Goal: Navigation & Orientation: Find specific page/section

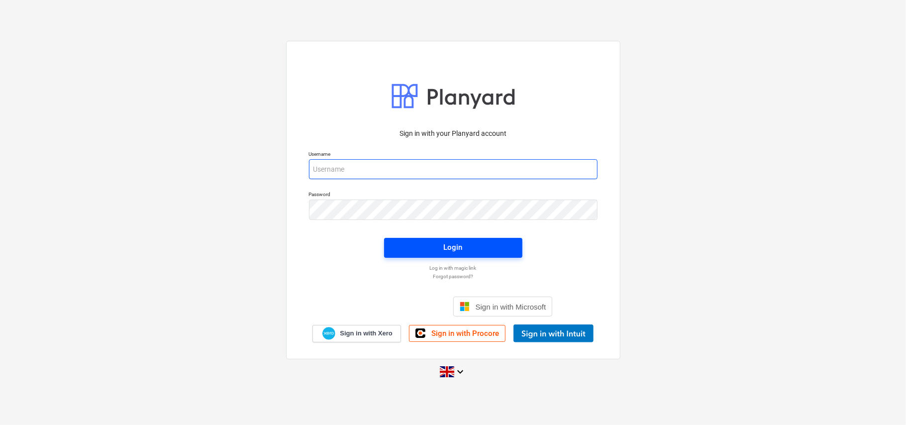
type input "[EMAIL_ADDRESS][DOMAIN_NAME]"
click at [456, 254] on button "Login" at bounding box center [453, 248] width 138 height 20
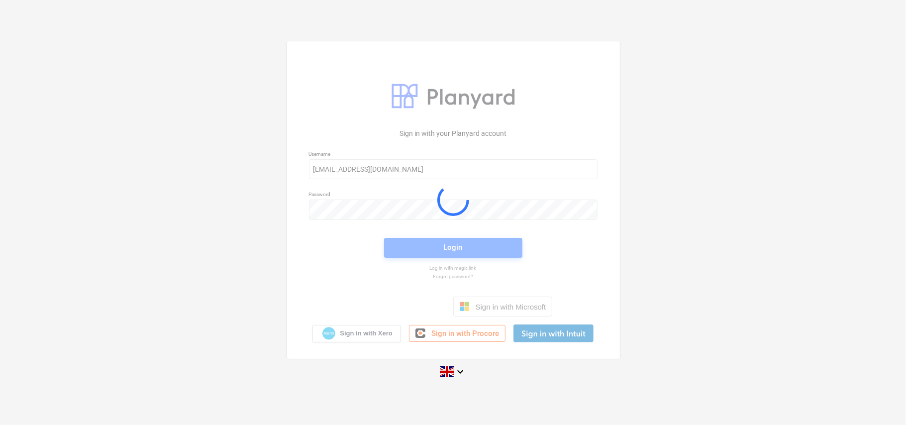
click at [456, 252] on div at bounding box center [452, 199] width 333 height 317
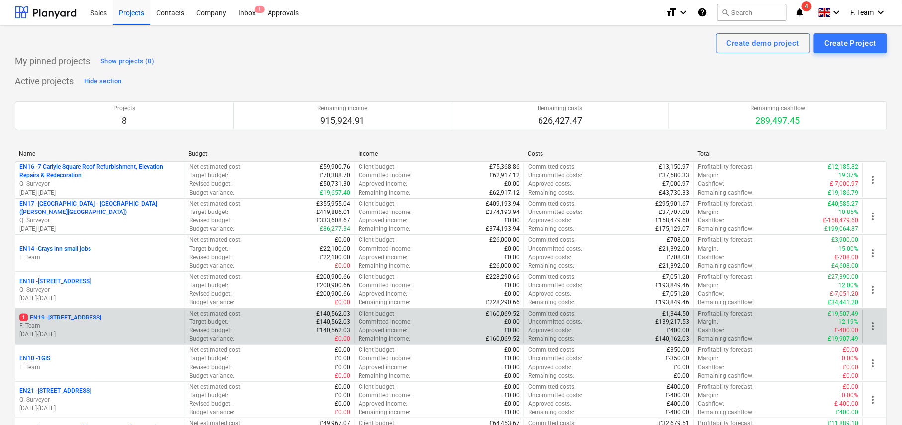
click at [154, 341] on div "1 EN19 - 1 South Square F. Team [DATE] - [DATE]" at bounding box center [100, 326] width 170 height 34
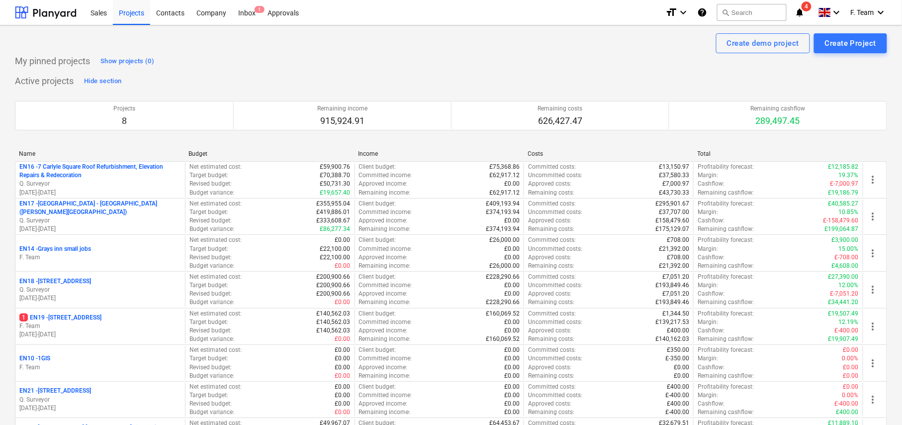
click at [71, 320] on p "1 EN19 - [STREET_ADDRESS]" at bounding box center [60, 317] width 82 height 8
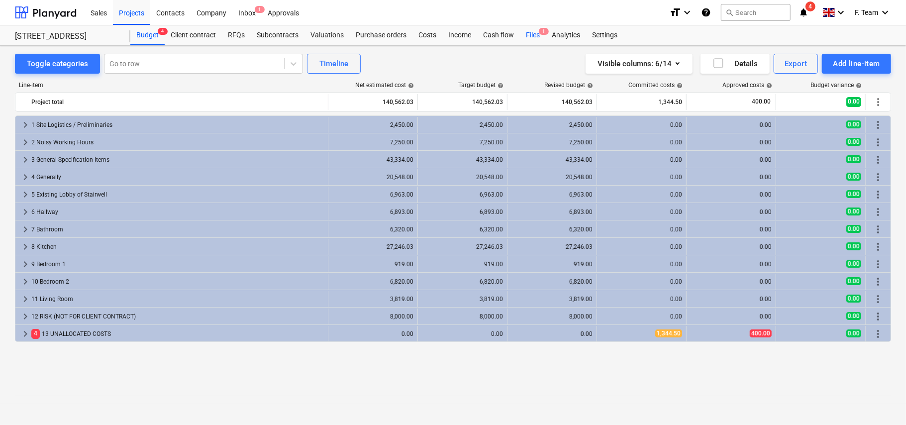
click at [528, 33] on div "Files 1" at bounding box center [533, 35] width 26 height 20
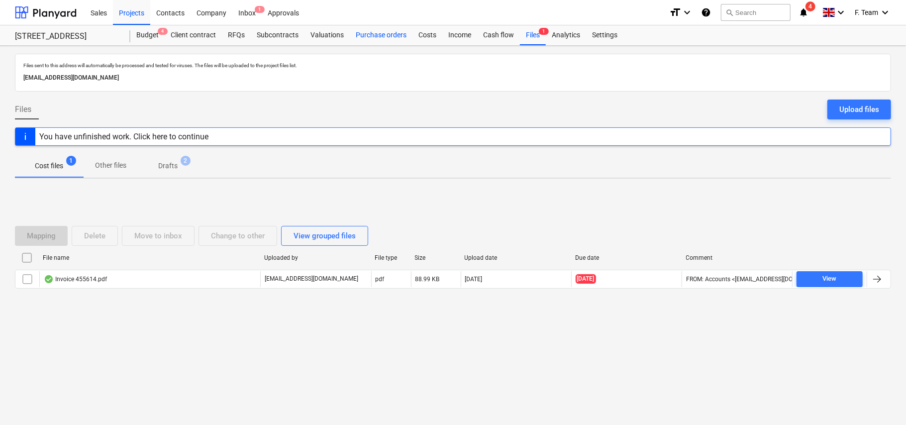
click at [389, 39] on div "Purchase orders" at bounding box center [381, 35] width 63 height 20
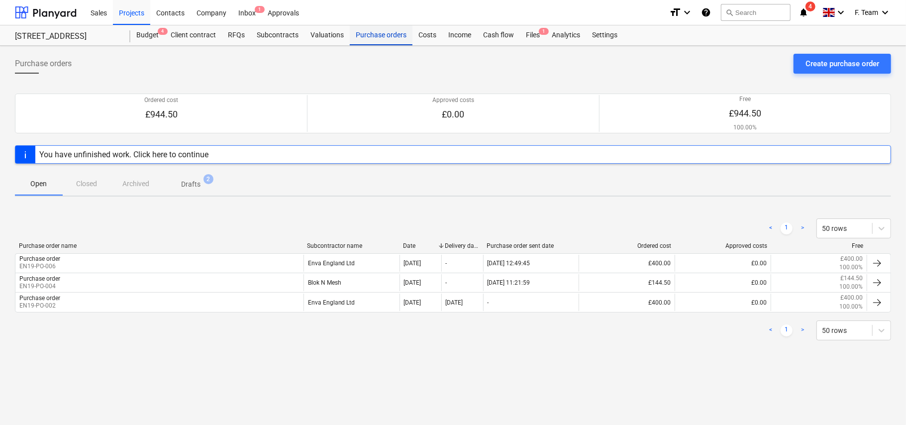
click at [392, 36] on div "Purchase orders" at bounding box center [381, 35] width 63 height 20
click at [40, 14] on div at bounding box center [46, 12] width 62 height 25
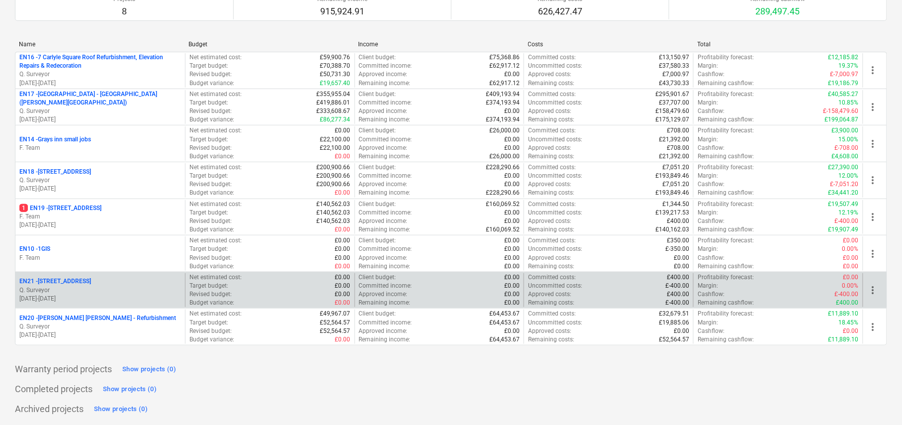
scroll to position [111, 0]
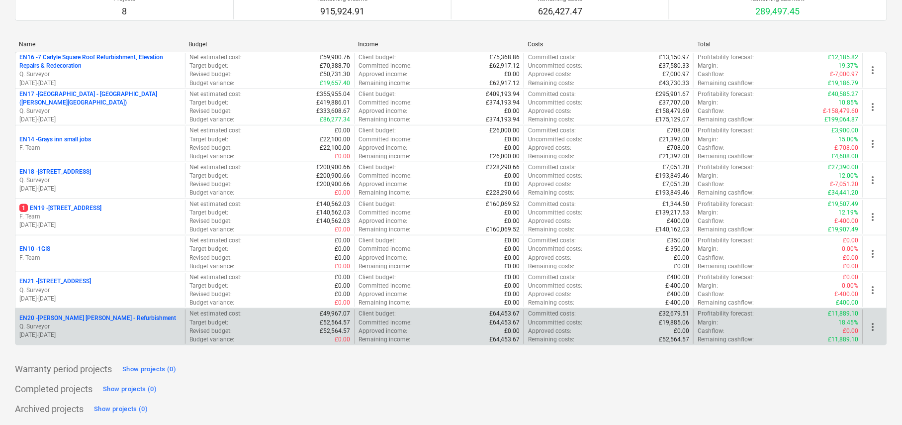
click at [105, 316] on p "EN20 - [PERSON_NAME] [PERSON_NAME] - Refurbishment" at bounding box center [97, 318] width 157 height 8
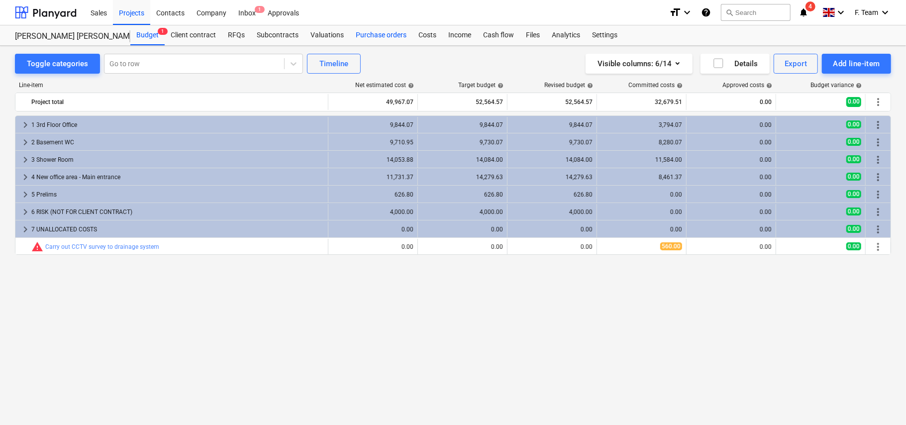
click at [374, 35] on div "Purchase orders" at bounding box center [381, 35] width 63 height 20
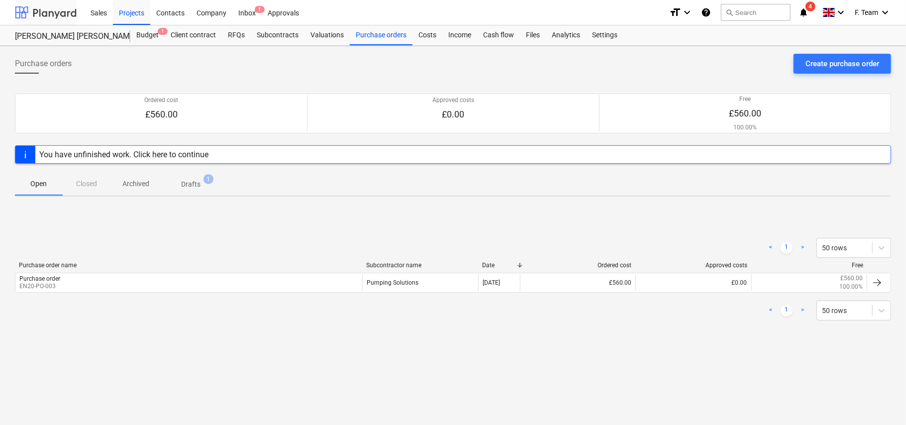
click at [34, 12] on div at bounding box center [46, 12] width 62 height 25
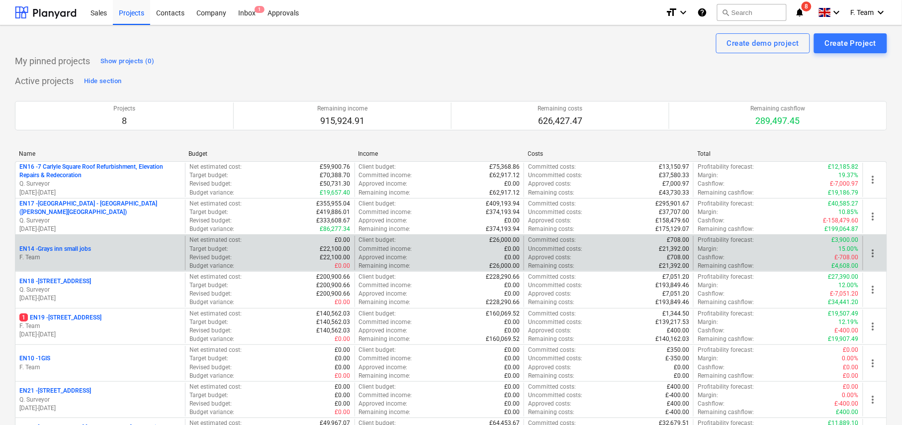
scroll to position [8, 0]
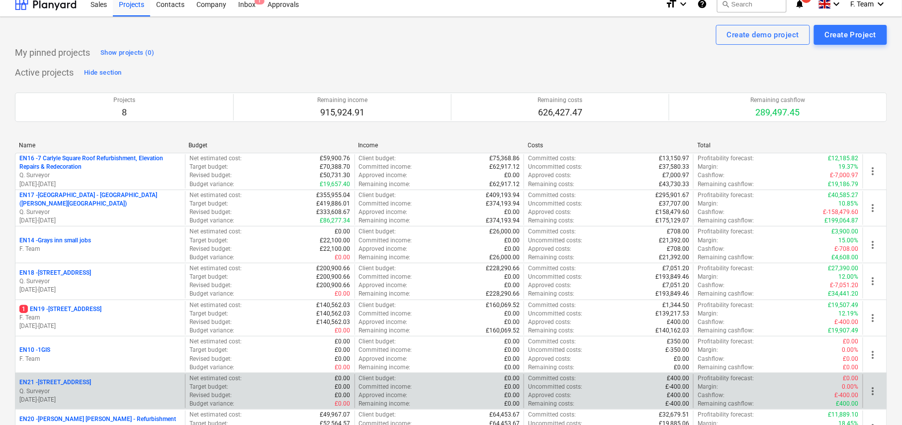
click at [69, 395] on p "Q. Surveyor" at bounding box center [100, 391] width 162 height 8
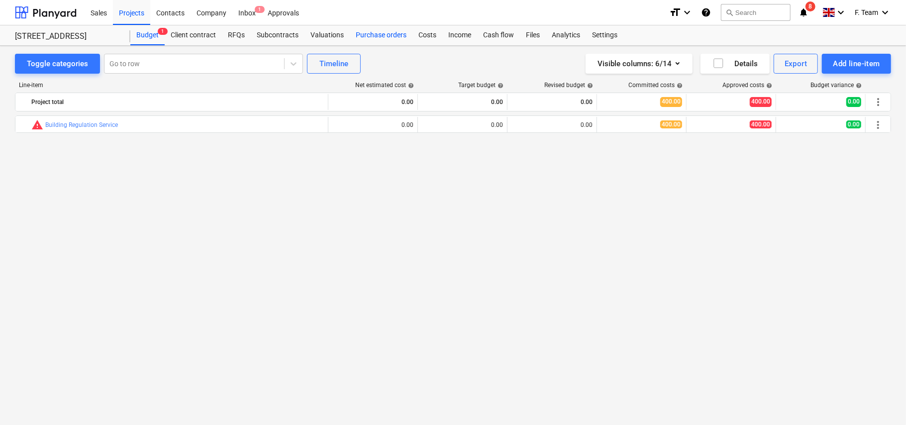
click at [380, 36] on div "Purchase orders" at bounding box center [381, 35] width 63 height 20
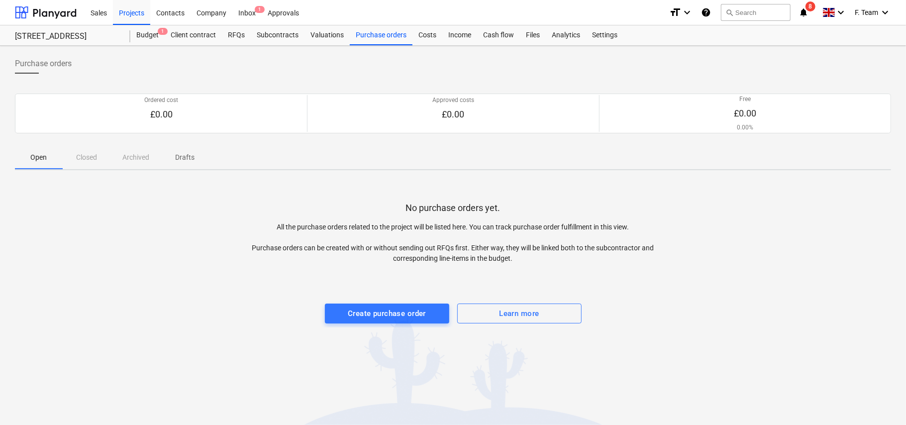
click at [800, 15] on icon "notifications" at bounding box center [803, 12] width 10 height 12
